Goal: Navigation & Orientation: Find specific page/section

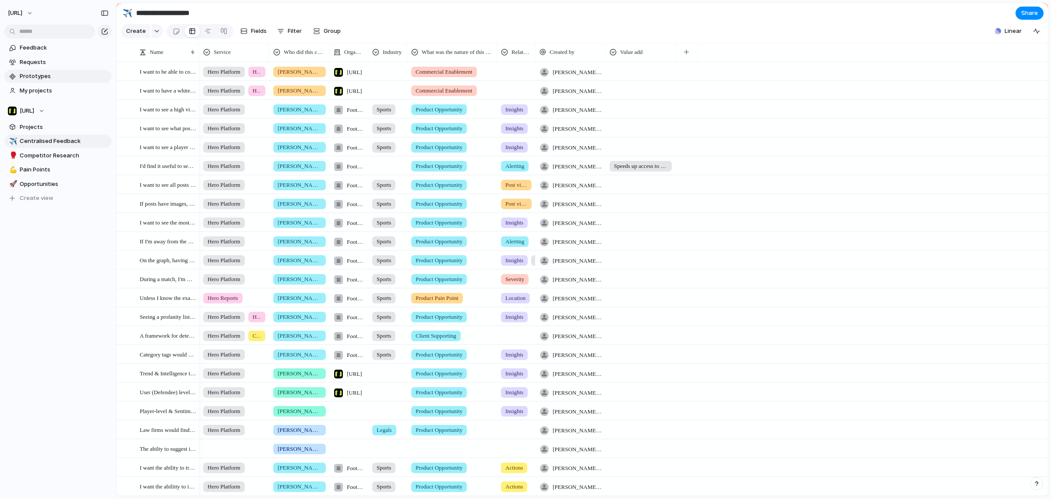
click at [42, 70] on link "Prototypes" at bounding box center [57, 76] width 107 height 13
click at [44, 62] on span "Requests" at bounding box center [64, 62] width 89 height 9
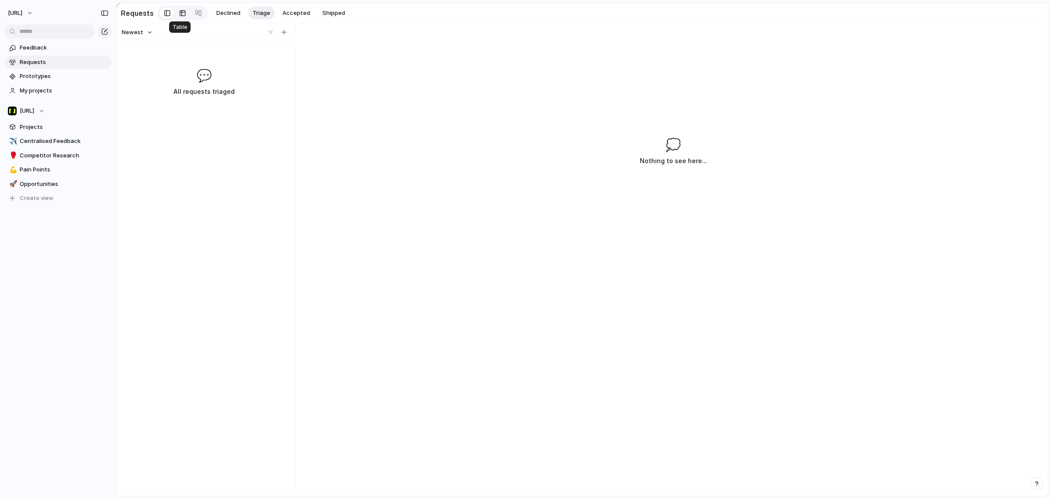
click at [179, 14] on div at bounding box center [182, 13] width 7 height 14
